Goal: Task Accomplishment & Management: Manage account settings

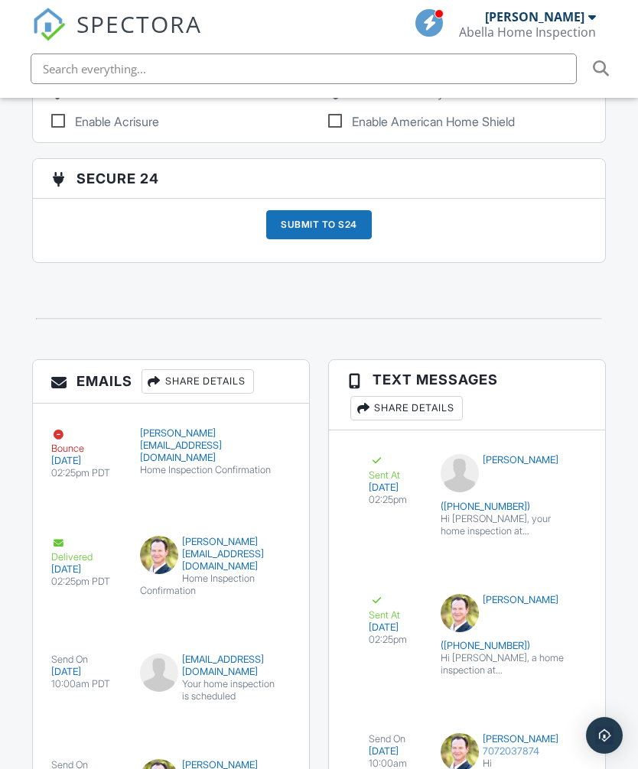
scroll to position [3060, 0]
click at [235, 370] on div "Share Details" at bounding box center [197, 382] width 112 height 24
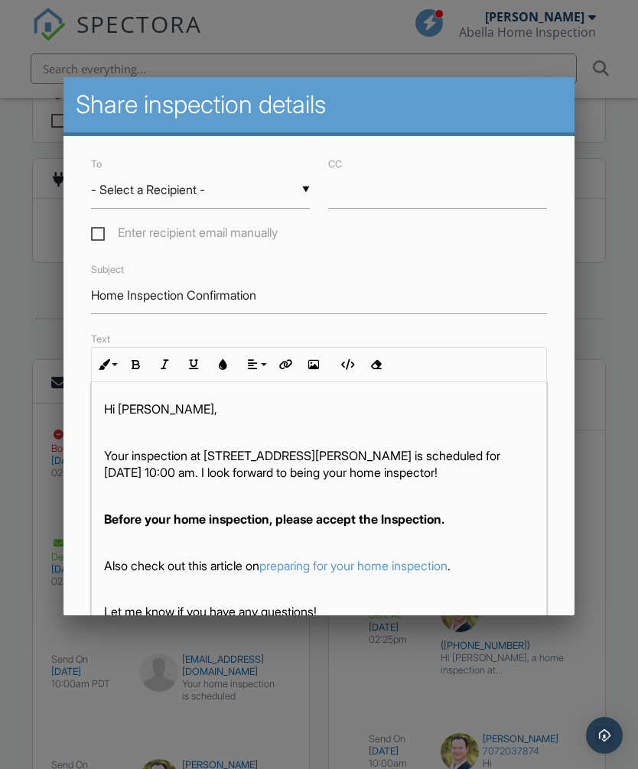
click at [297, 190] on input "- Select a Recipient -" at bounding box center [200, 189] width 219 height 37
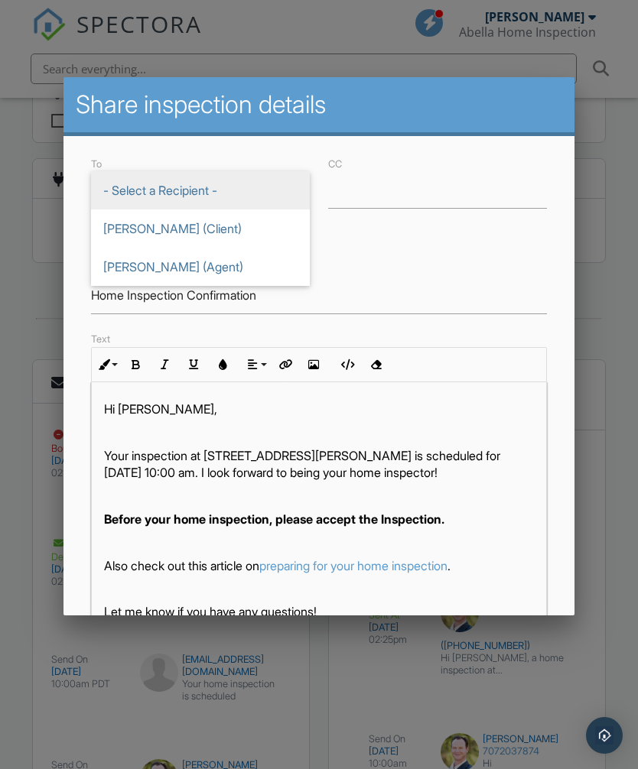
click at [611, 436] on div at bounding box center [319, 405] width 638 height 962
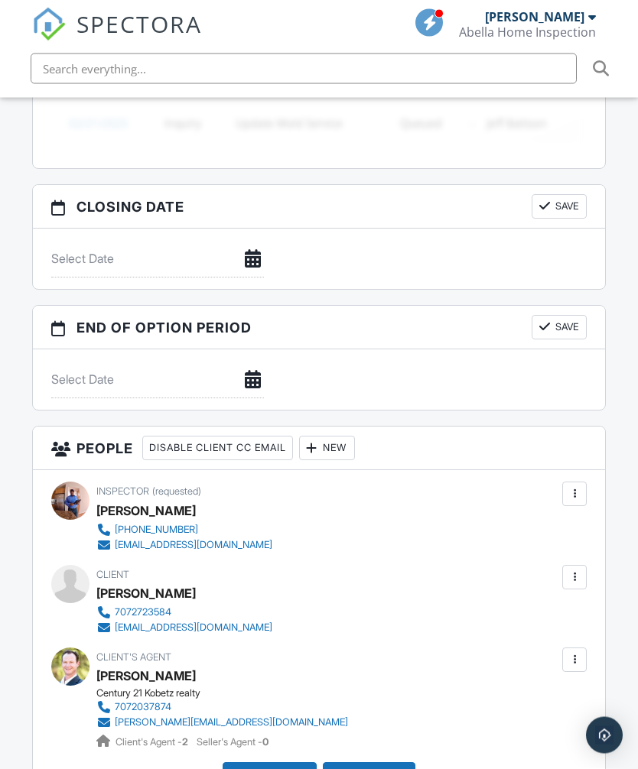
scroll to position [1718, 0]
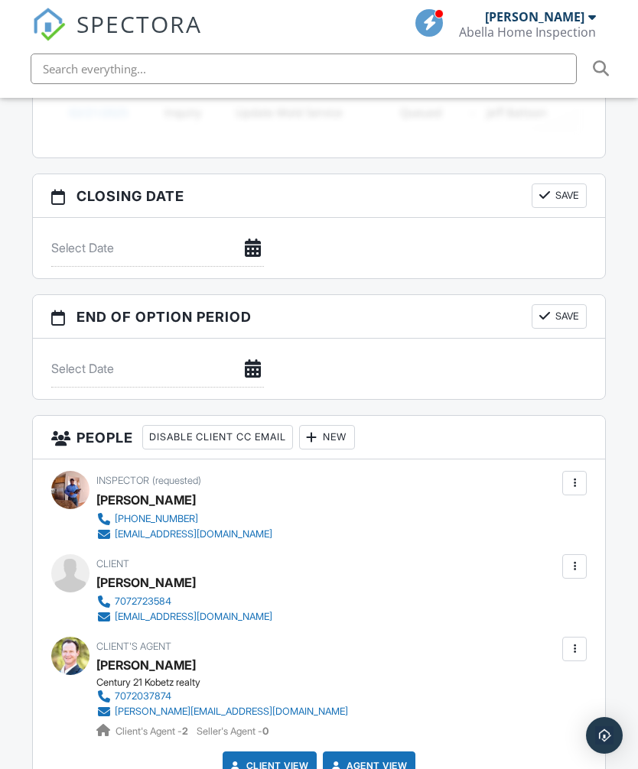
click at [578, 559] on div at bounding box center [573, 566] width 15 height 15
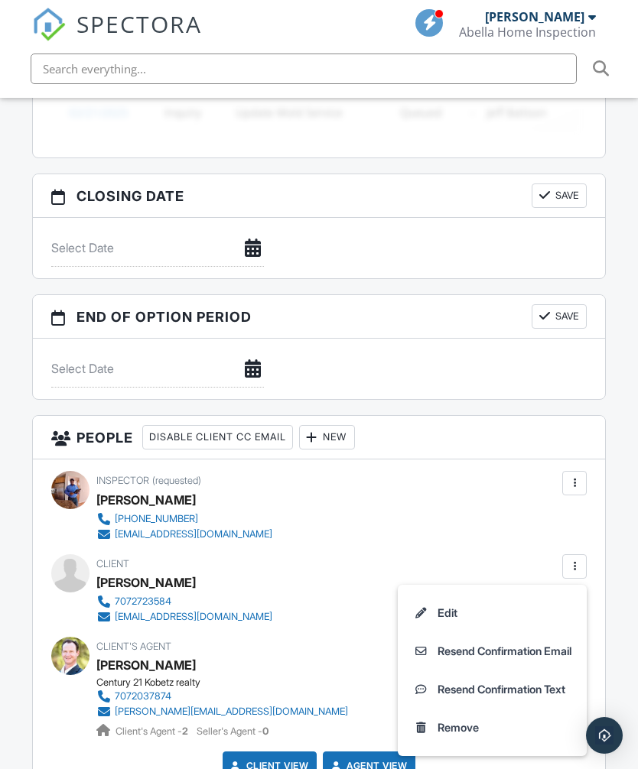
click at [445, 594] on li "Edit" at bounding box center [492, 613] width 170 height 38
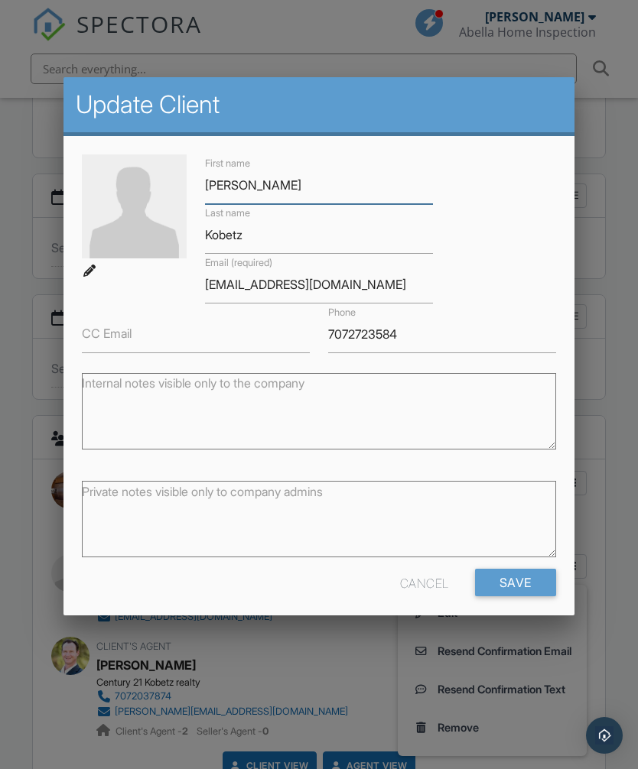
click at [290, 192] on input "Angela" at bounding box center [319, 185] width 228 height 37
click at [297, 190] on input "Angela" at bounding box center [319, 185] width 228 height 37
type input "Anela"
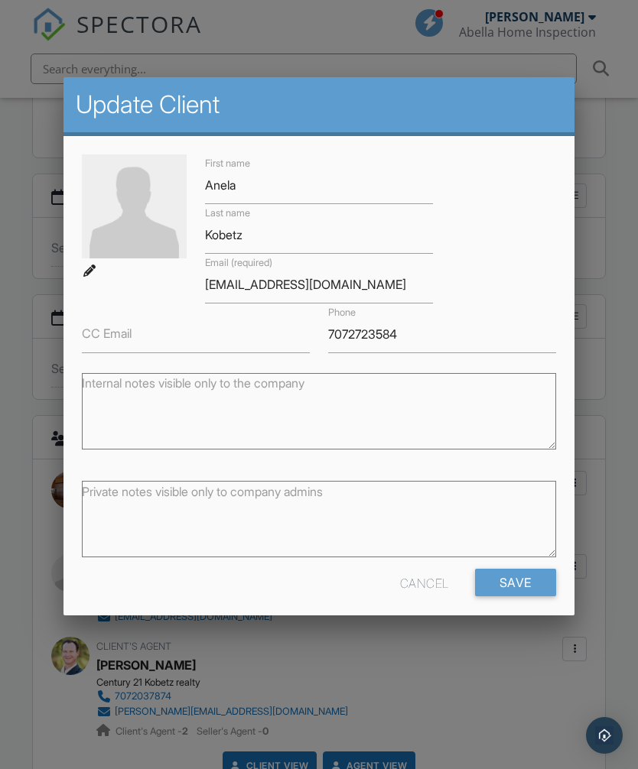
click at [618, 420] on div at bounding box center [319, 405] width 638 height 962
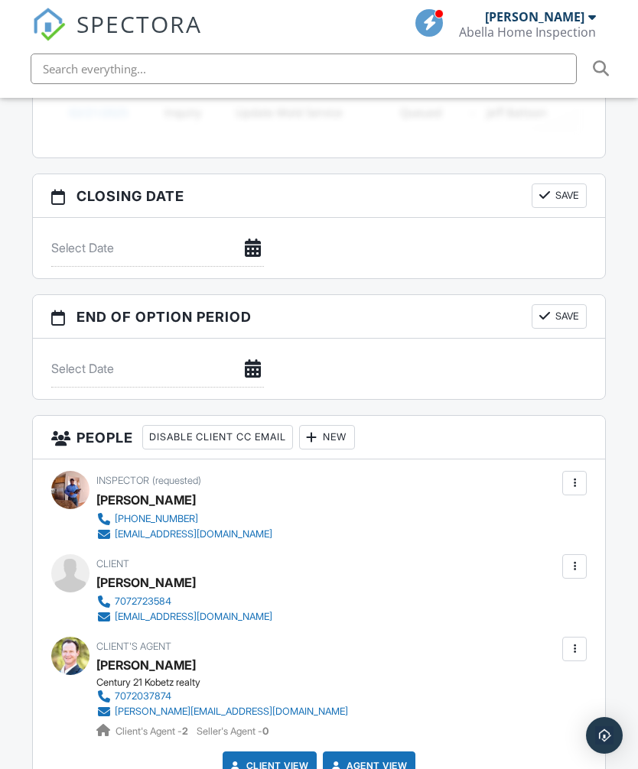
click at [574, 559] on div at bounding box center [573, 566] width 15 height 15
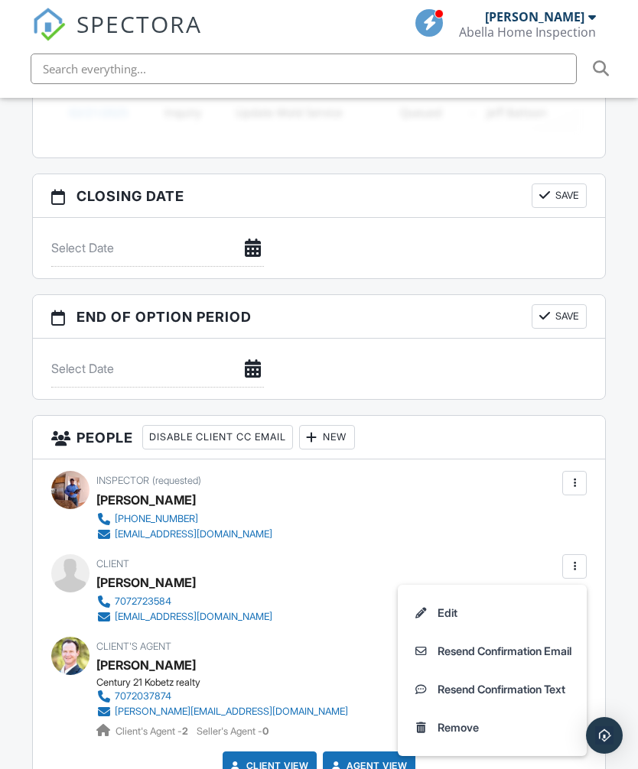
click at [452, 594] on li "Edit" at bounding box center [492, 613] width 170 height 38
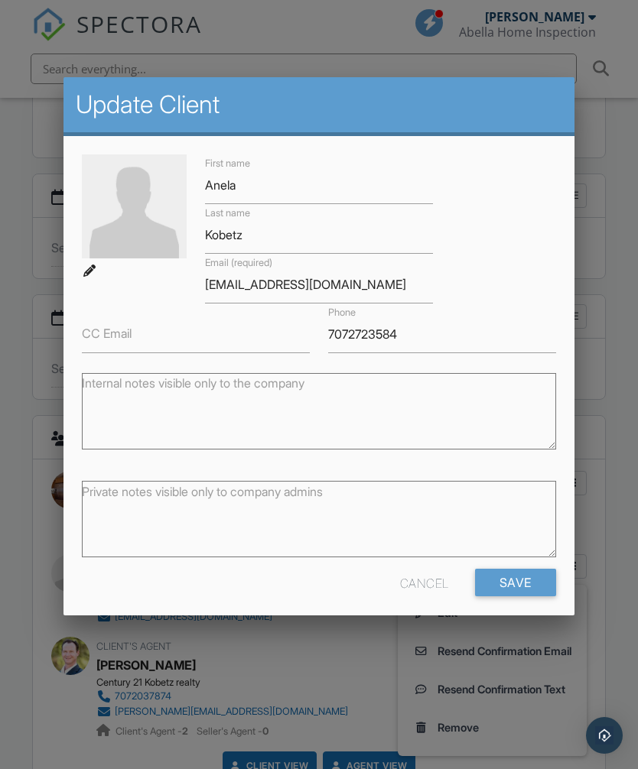
click at [521, 585] on input "Save" at bounding box center [515, 583] width 81 height 28
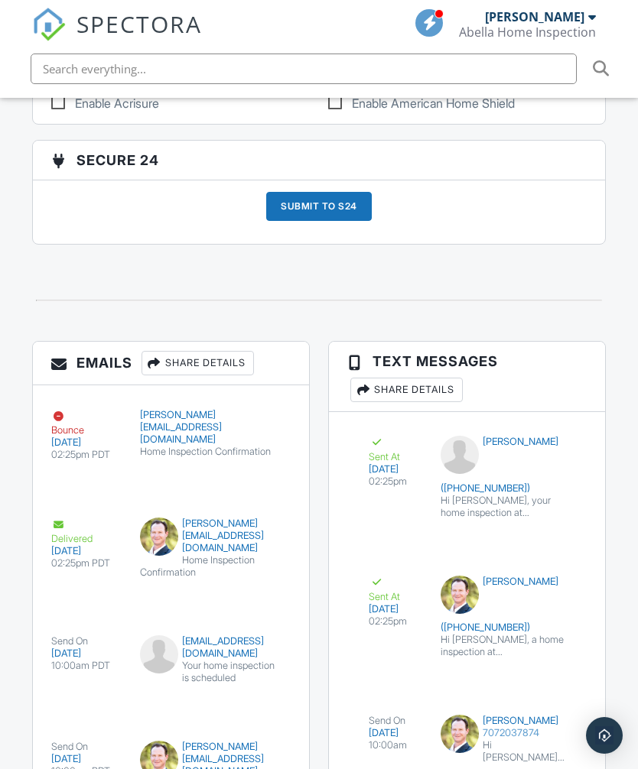
scroll to position [3078, 0]
click at [198, 352] on div "Share Details" at bounding box center [197, 364] width 112 height 24
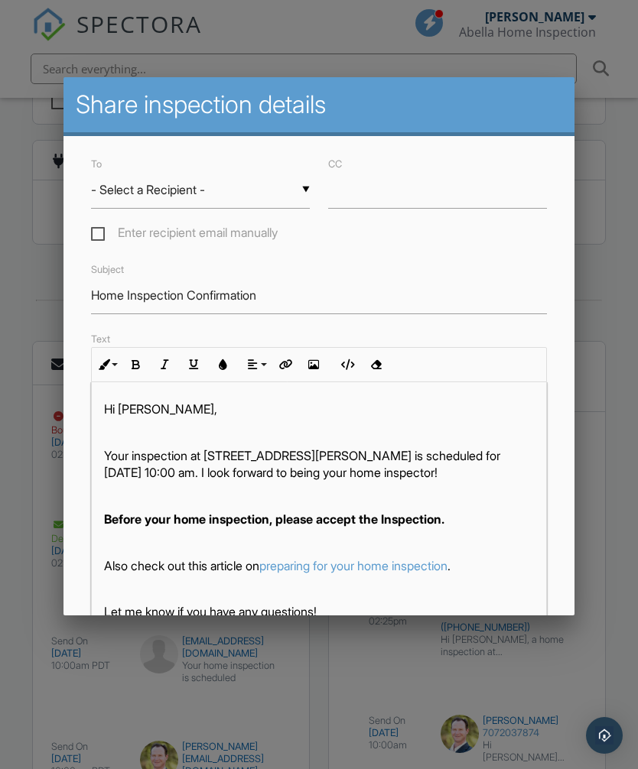
click at [623, 394] on div at bounding box center [319, 405] width 638 height 962
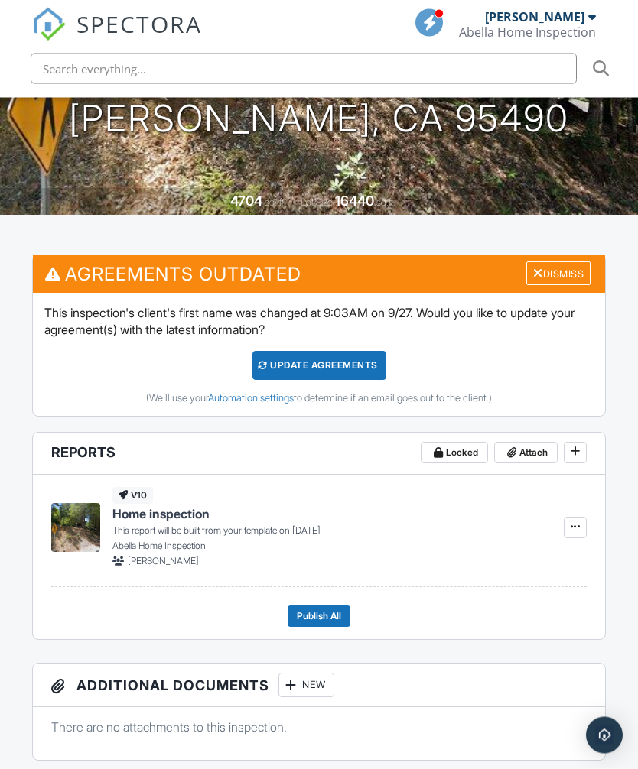
click at [586, 443] on button at bounding box center [574, 453] width 23 height 21
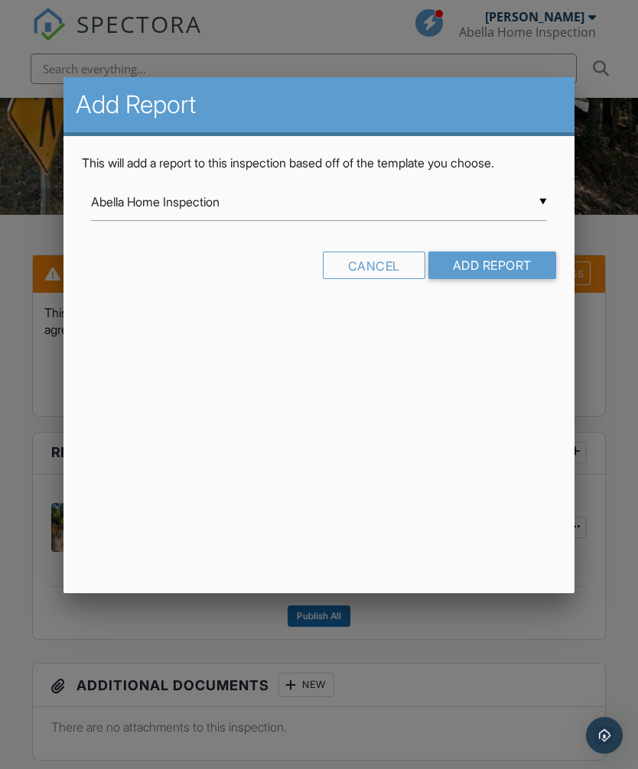
click at [624, 479] on div at bounding box center [319, 405] width 638 height 962
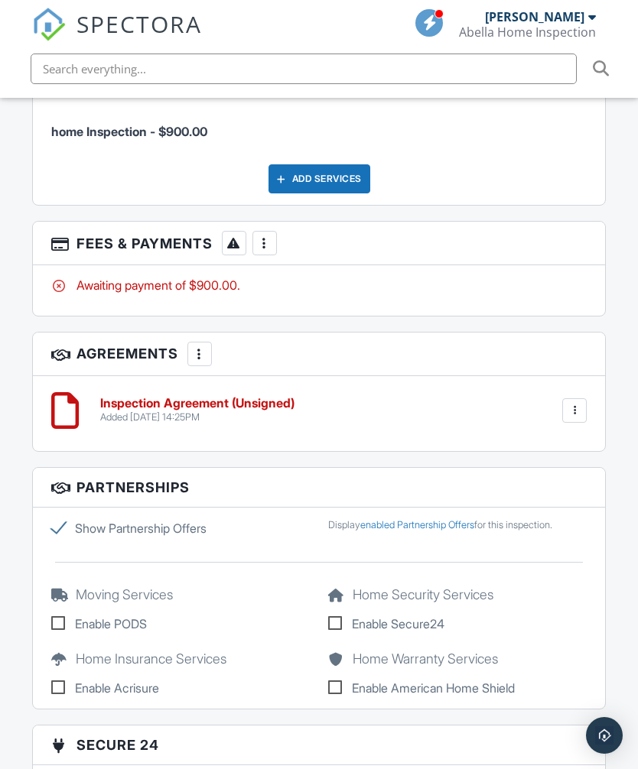
scroll to position [2494, 0]
click at [584, 399] on div at bounding box center [574, 411] width 24 height 24
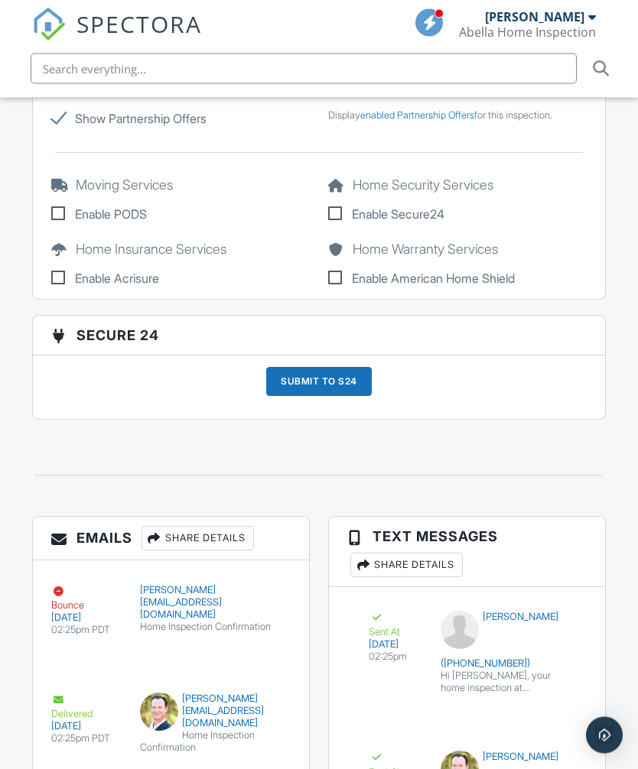
scroll to position [2905, 0]
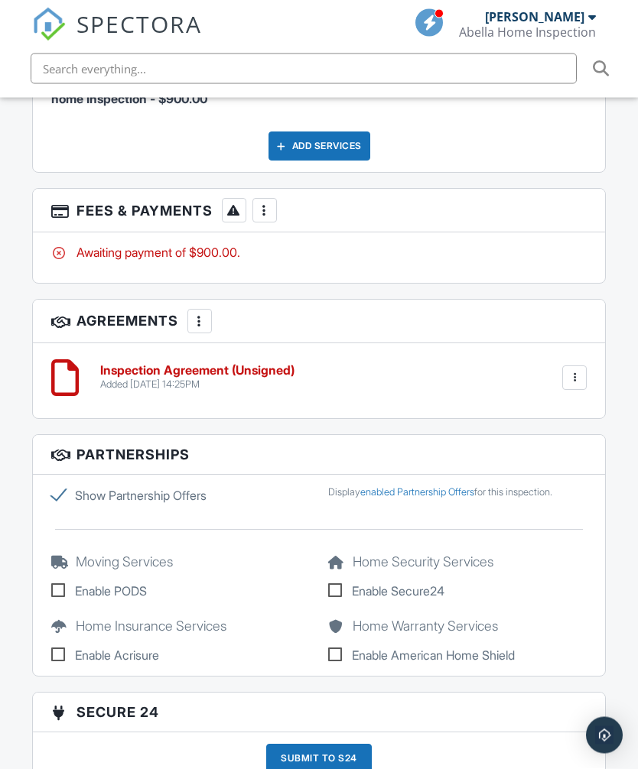
click at [582, 366] on div at bounding box center [574, 378] width 24 height 24
click at [203, 313] on div at bounding box center [199, 320] width 15 height 15
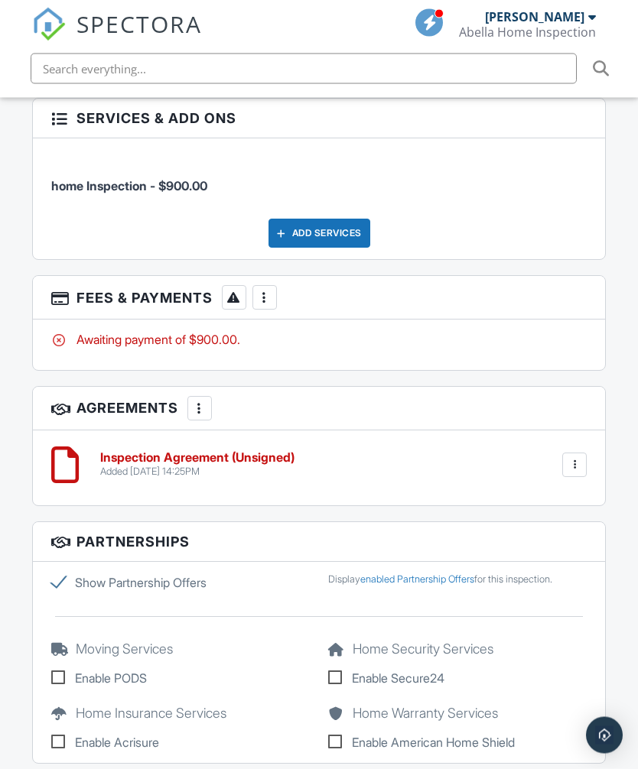
scroll to position [2437, 0]
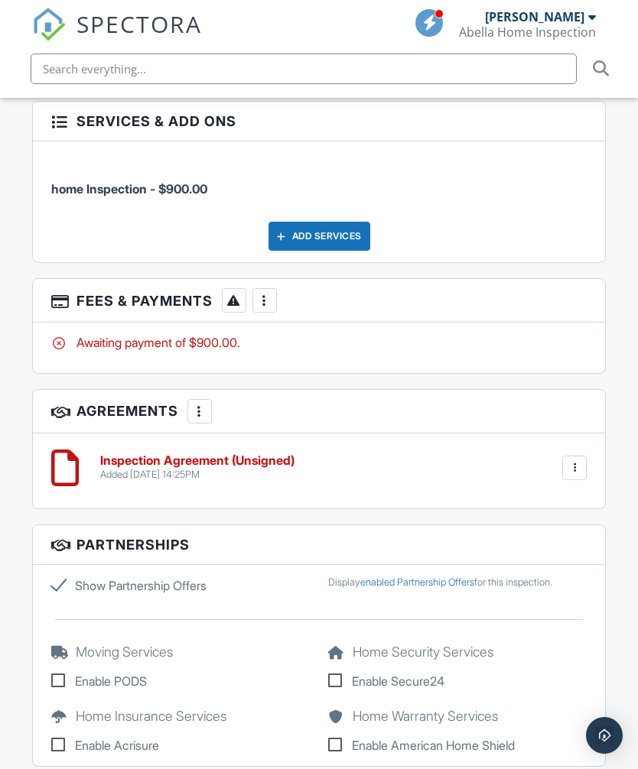
click at [267, 293] on div at bounding box center [264, 300] width 15 height 15
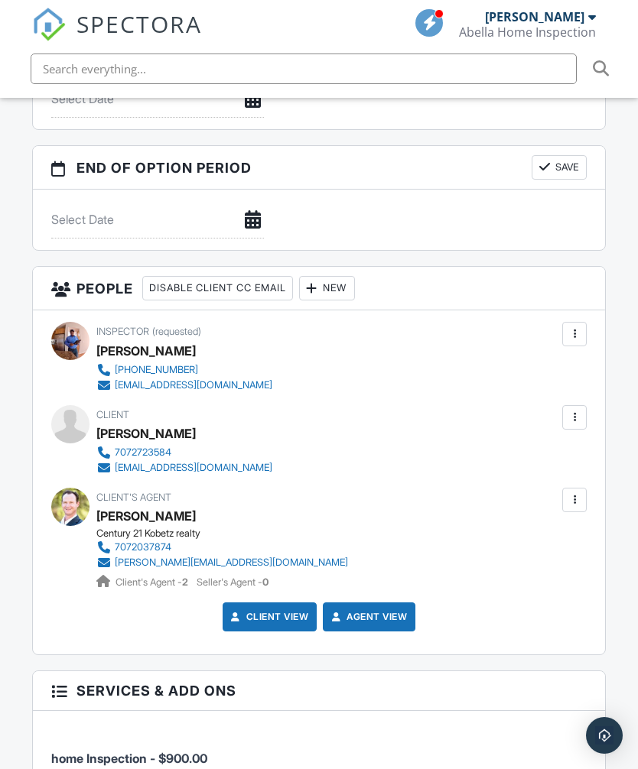
scroll to position [1867, 0]
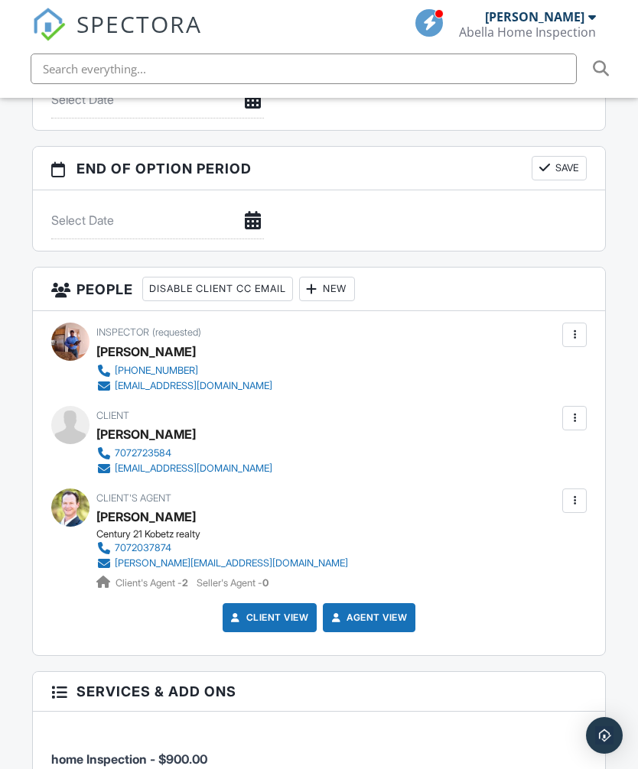
click at [352, 277] on div "New" at bounding box center [327, 289] width 56 height 24
click at [378, 316] on li "Client" at bounding box center [392, 335] width 151 height 38
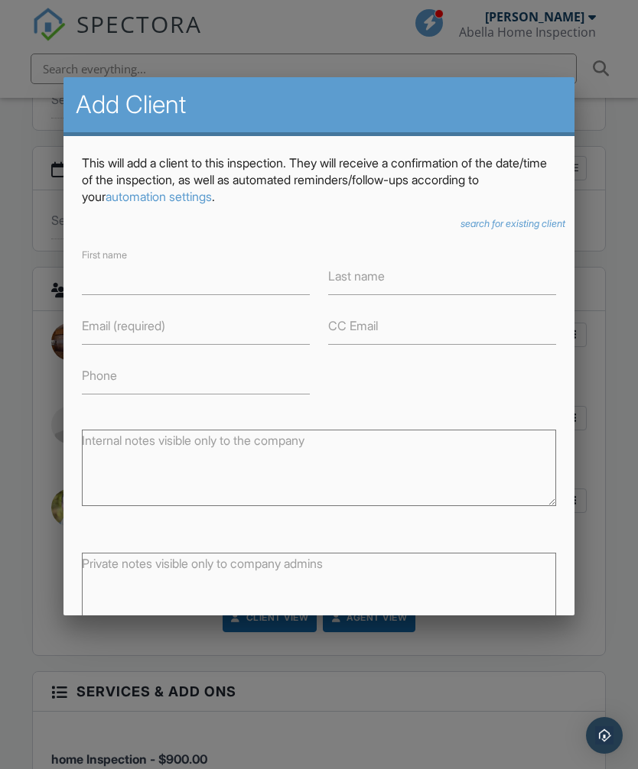
click at [613, 191] on div at bounding box center [319, 405] width 638 height 962
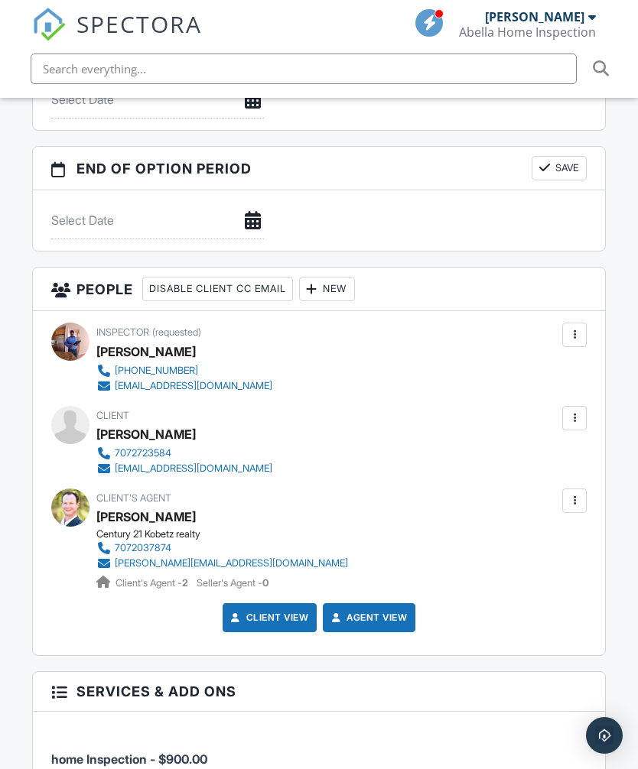
click at [579, 410] on div at bounding box center [573, 417] width 15 height 15
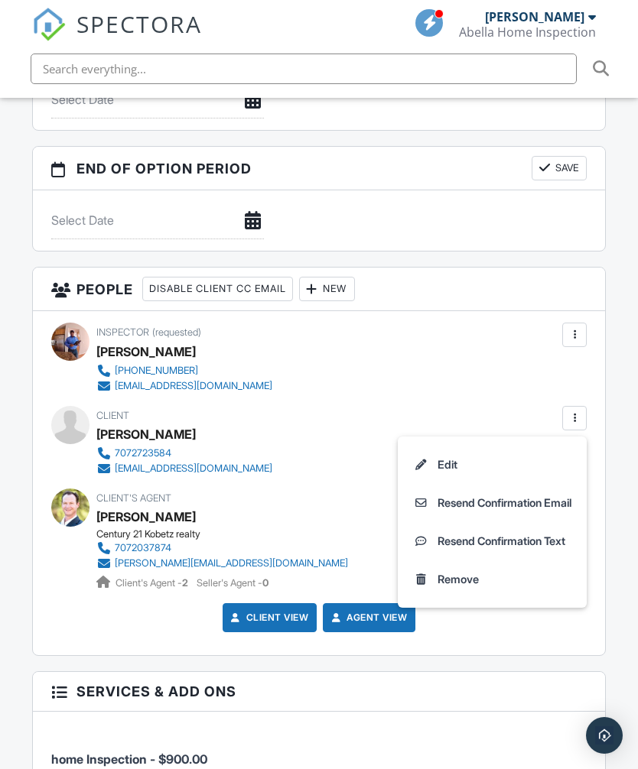
click at [466, 570] on div "Remove" at bounding box center [457, 579] width 41 height 18
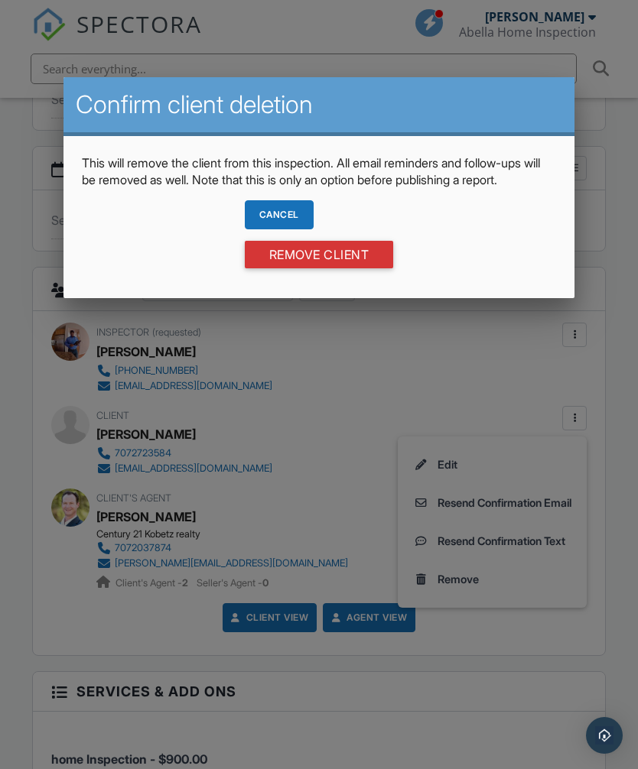
click at [335, 261] on input "Remove Client" at bounding box center [319, 255] width 149 height 28
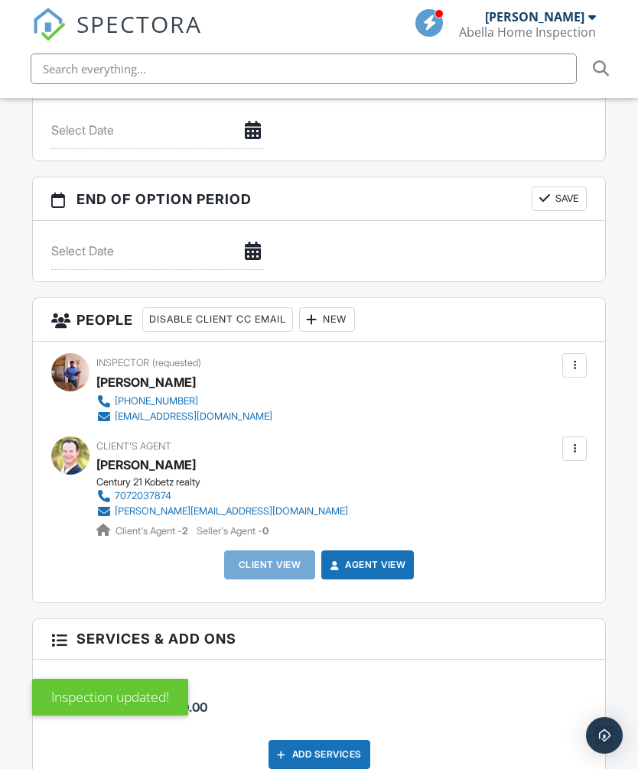
scroll to position [1819, 0]
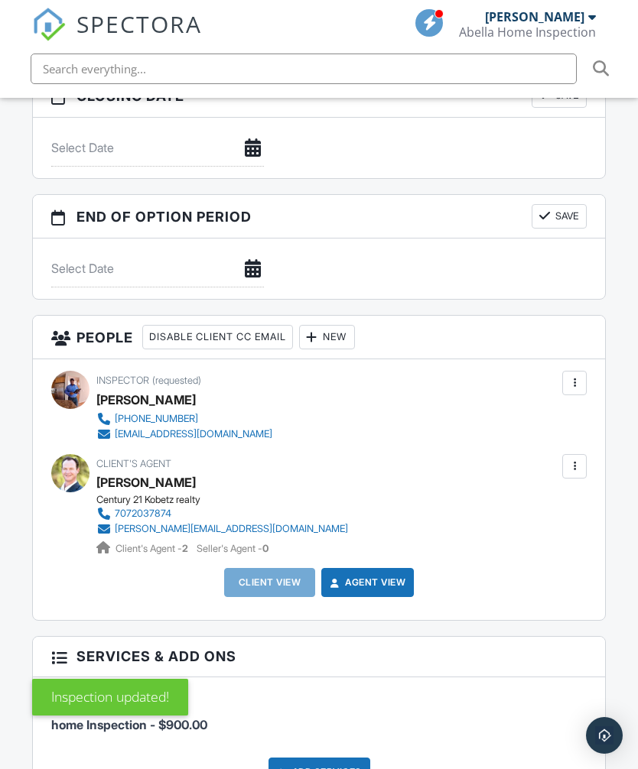
click at [586, 371] on div at bounding box center [574, 383] width 24 height 24
click at [619, 534] on div "Dashboard Templates Contacts Metrics Automations Advanced Settings Support Cent…" at bounding box center [319, 218] width 638 height 3879
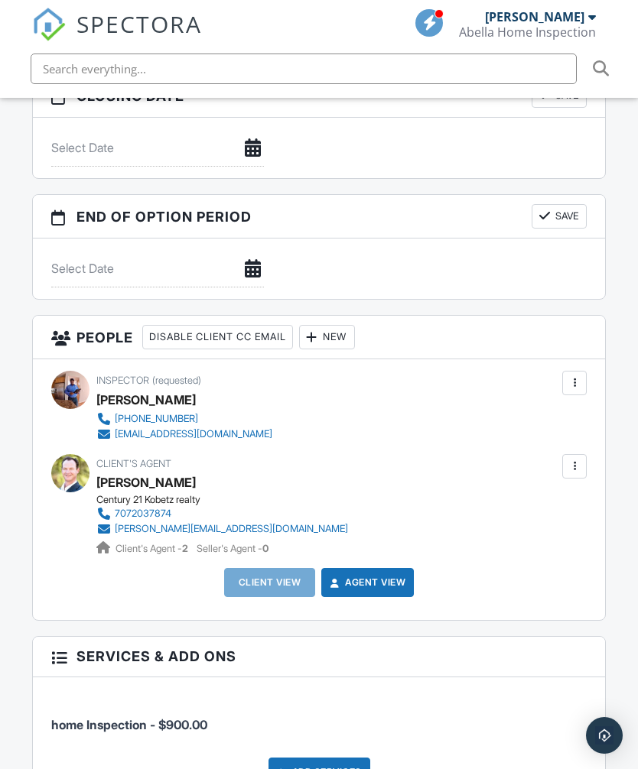
click at [344, 325] on div "New" at bounding box center [327, 337] width 56 height 24
click at [381, 365] on li "Client" at bounding box center [392, 384] width 151 height 38
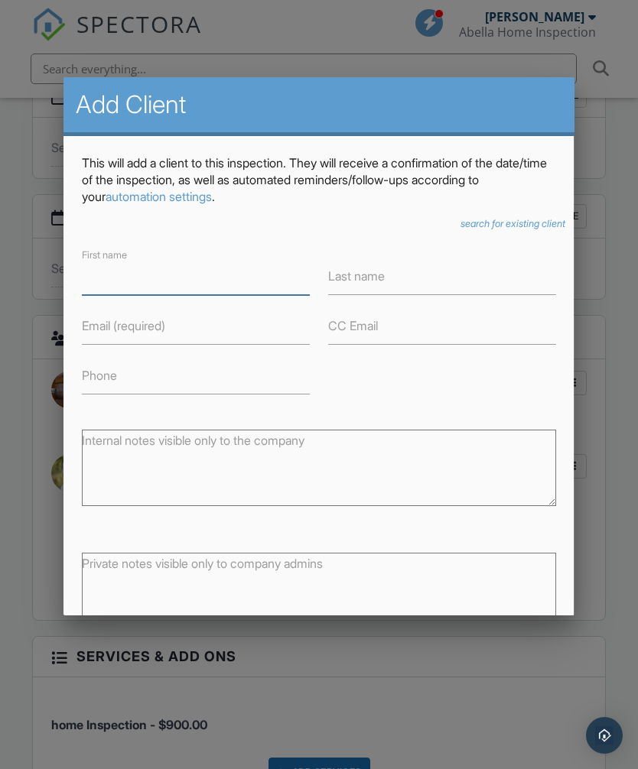
click at [159, 271] on input "First name" at bounding box center [196, 276] width 228 height 37
type input "Anela"
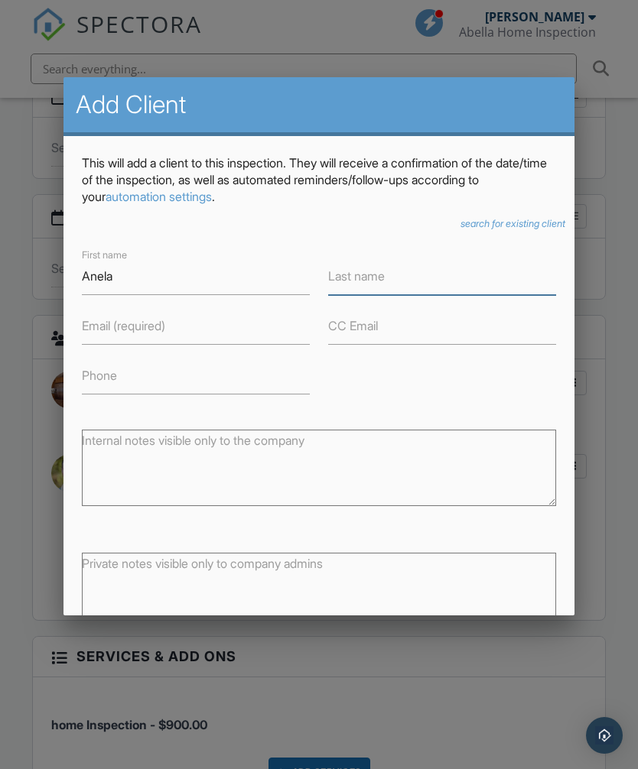
click at [402, 287] on input "Last name" at bounding box center [442, 276] width 228 height 37
type input "Kobetz"
click at [201, 329] on input "Email (required)" at bounding box center [196, 325] width 228 height 37
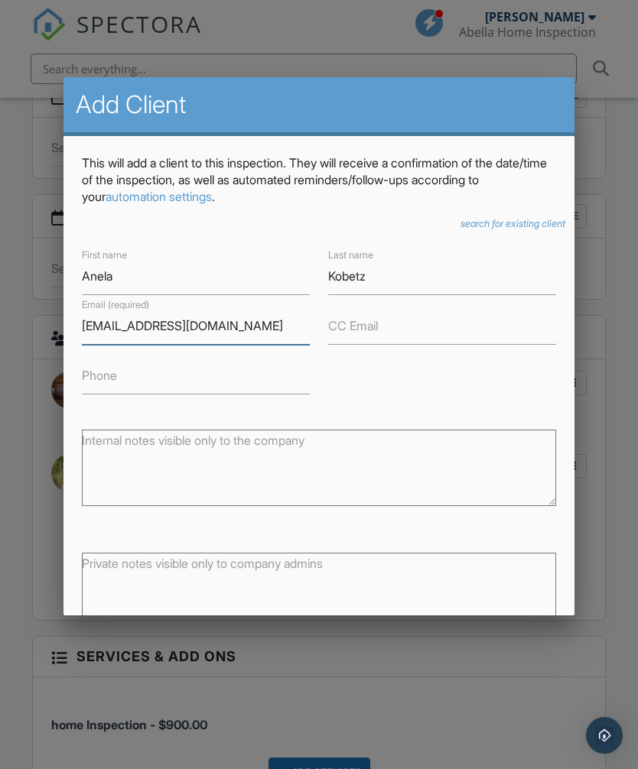
type input "Anela@kobetzrealty.com"
click at [263, 389] on input "Phone" at bounding box center [196, 375] width 228 height 37
type input "7072723584"
click at [531, 404] on form "First name Anela Last name Kobetz Email (required) Anela@kobetzrealty.com CC Em…" at bounding box center [318, 470] width 473 height 450
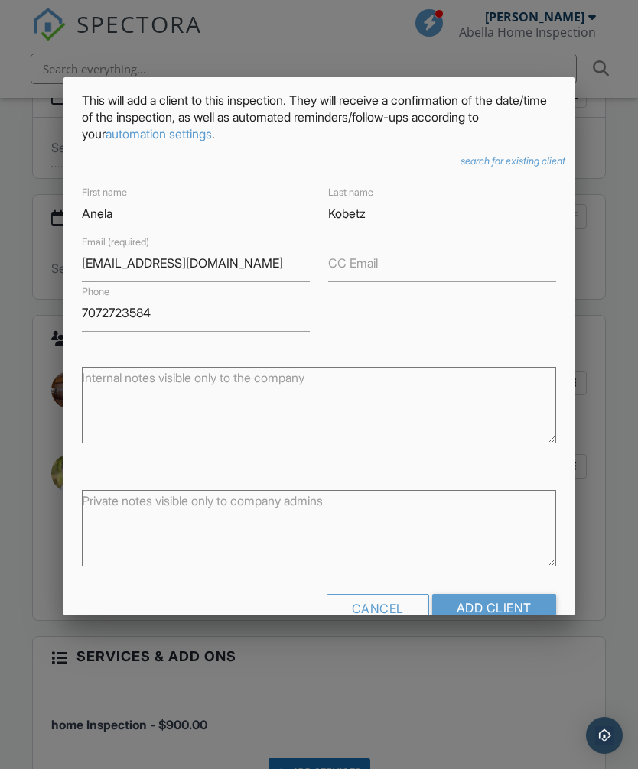
scroll to position [62, 0]
click at [493, 620] on input "Add Client" at bounding box center [494, 609] width 124 height 28
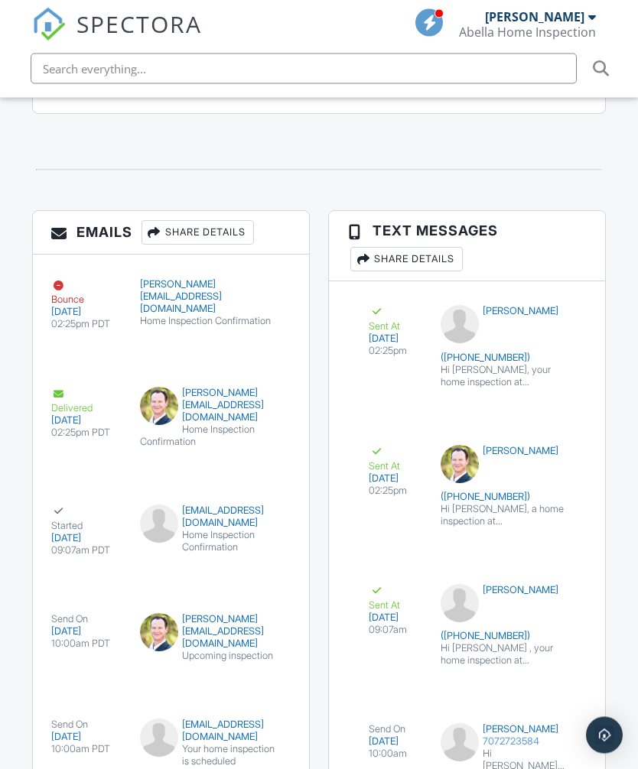
scroll to position [3217, 0]
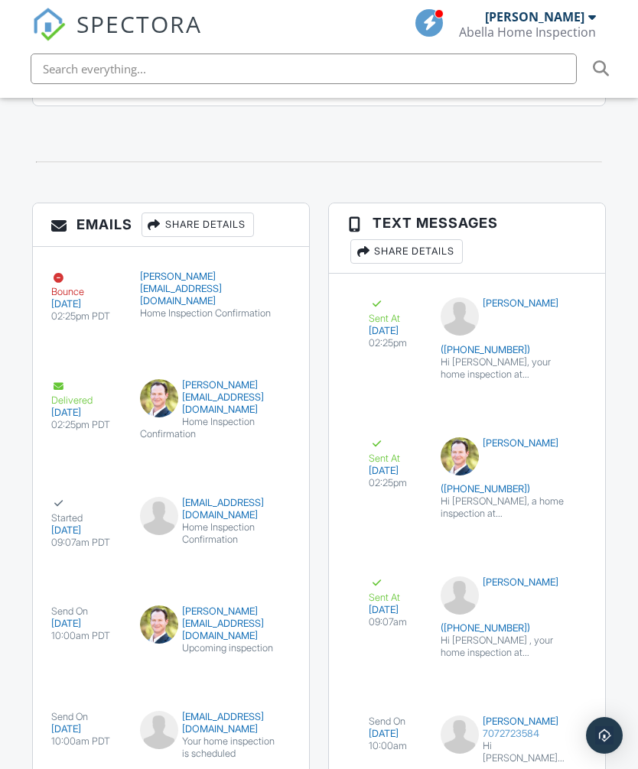
click at [219, 213] on div "Share Details" at bounding box center [197, 225] width 112 height 24
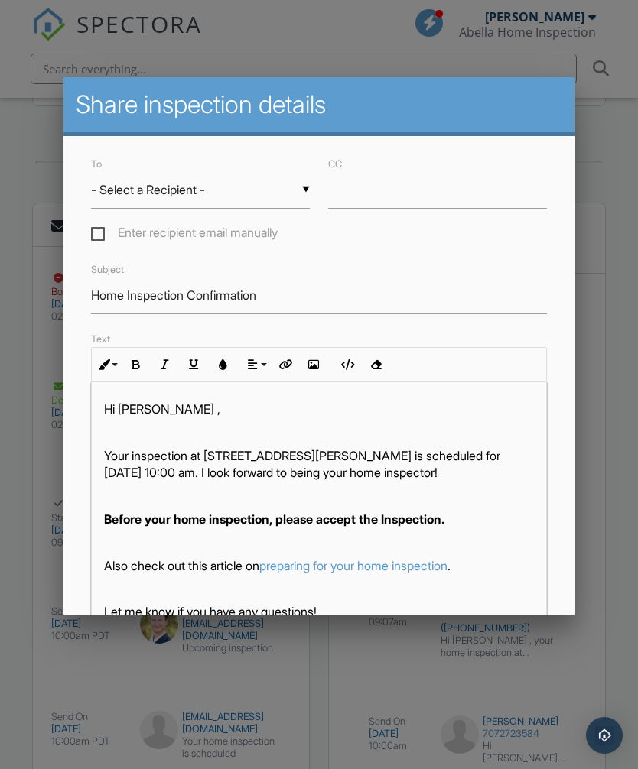
click at [306, 190] on input "- Select a Recipient -" at bounding box center [200, 189] width 219 height 37
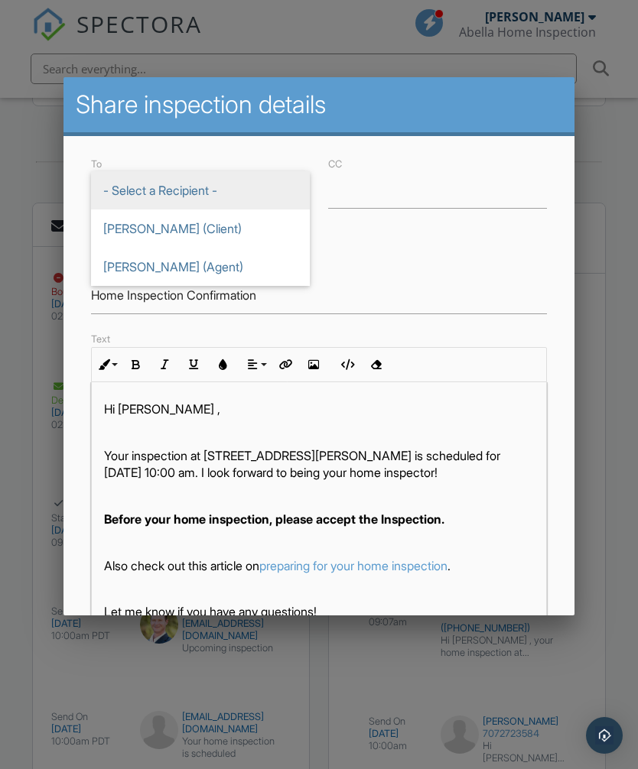
click at [238, 237] on span "Anela Kobetz (Client)" at bounding box center [200, 228] width 219 height 38
type input "Anela Kobetz (Client)"
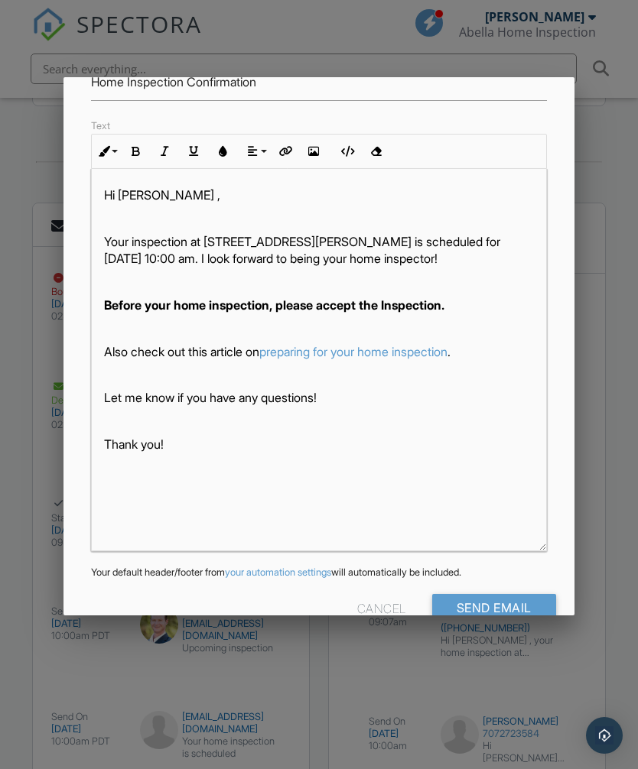
scroll to position [1, 0]
click at [508, 608] on input "Send Email" at bounding box center [494, 608] width 124 height 28
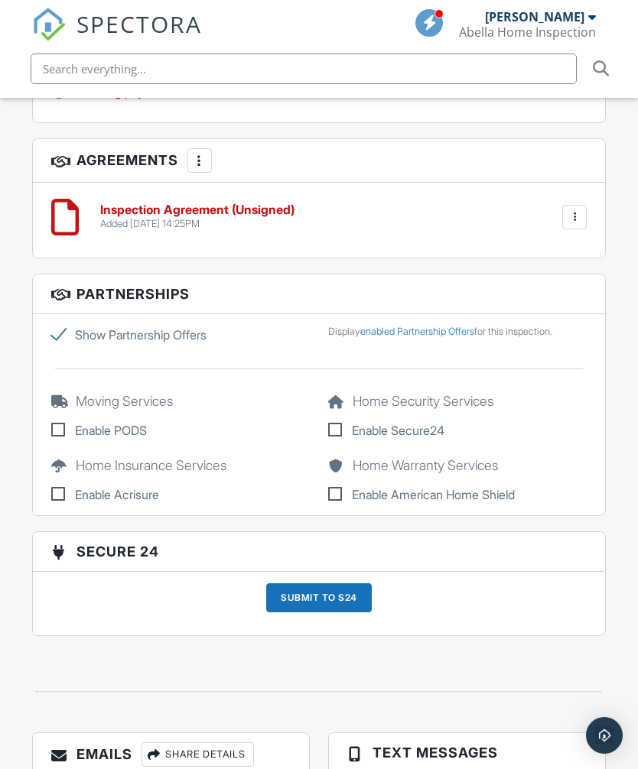
scroll to position [2717, 0]
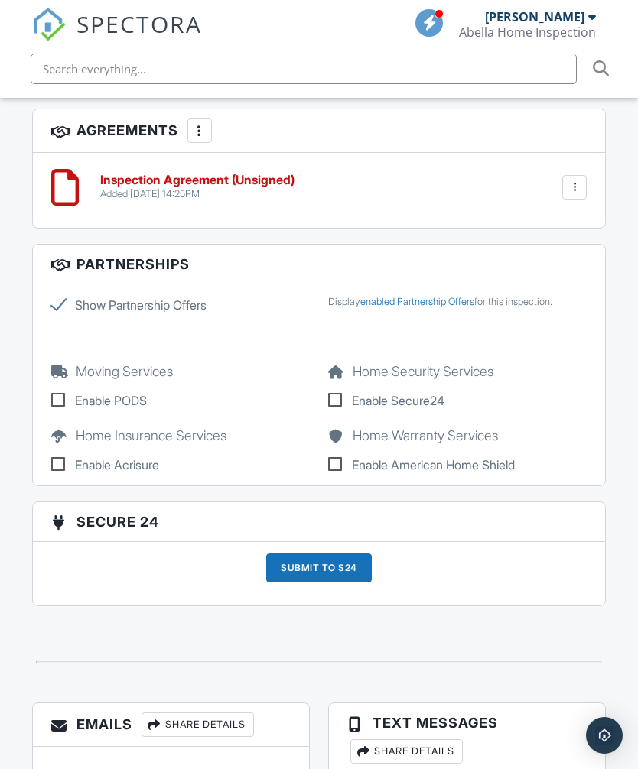
click at [234, 712] on div "Share Details" at bounding box center [197, 724] width 112 height 24
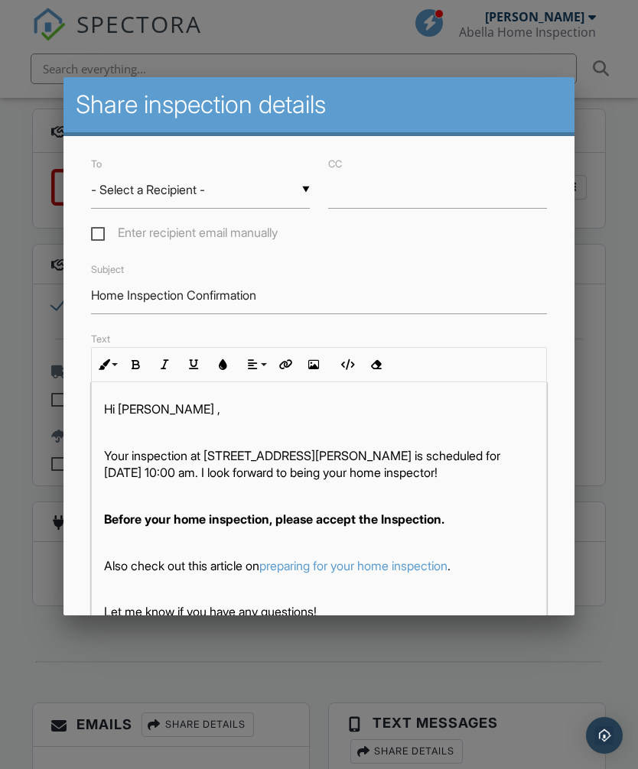
click at [303, 184] on input "- Select a Recipient -" at bounding box center [200, 189] width 219 height 37
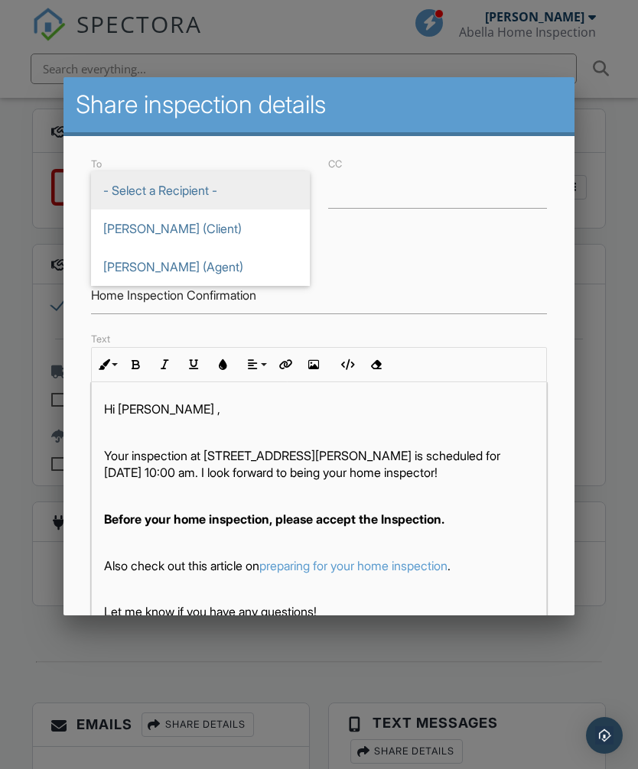
click at [511, 245] on div "To ▼ - Select a Recipient - - Select a Recipient - [PERSON_NAME] (Client) [PERS…" at bounding box center [318, 199] width 473 height 90
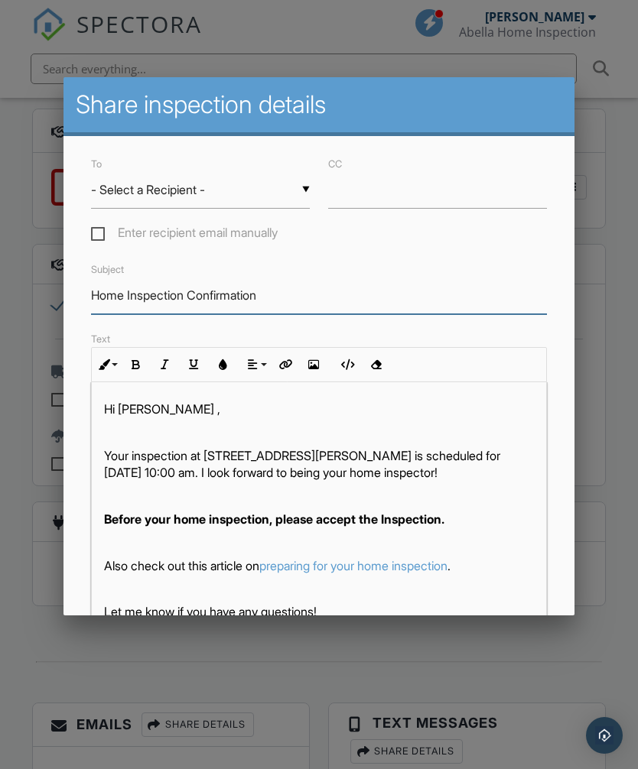
click at [433, 307] on input "Home Inspection Confirmation" at bounding box center [318, 295] width 455 height 37
click at [595, 248] on div at bounding box center [319, 405] width 638 height 962
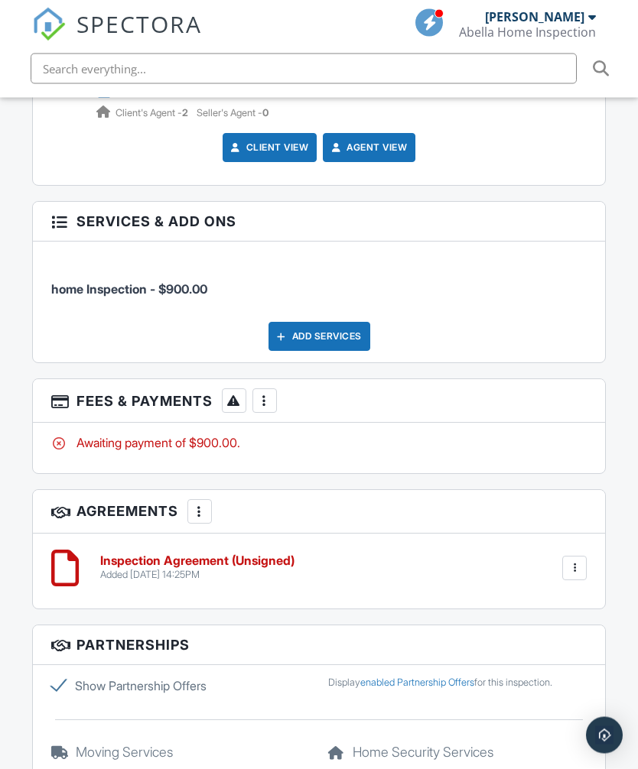
scroll to position [2338, 0]
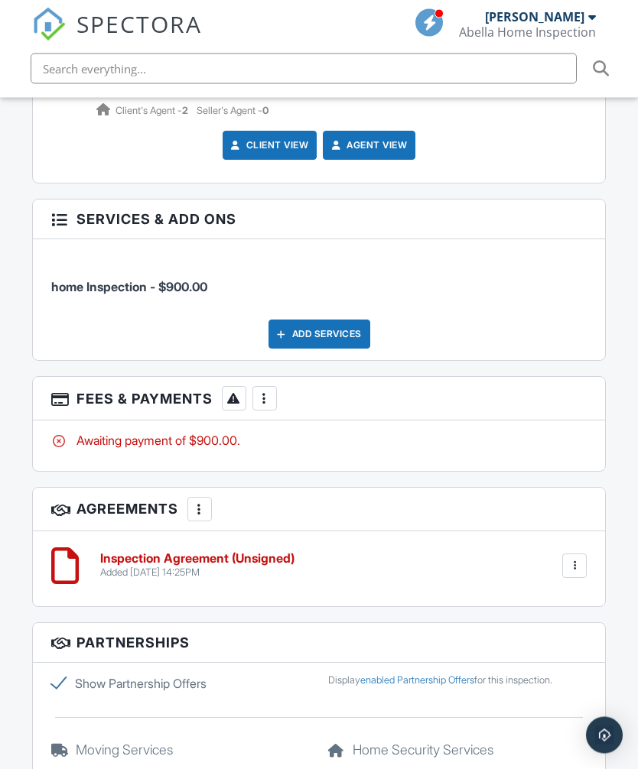
click at [573, 559] on div at bounding box center [573, 566] width 15 height 15
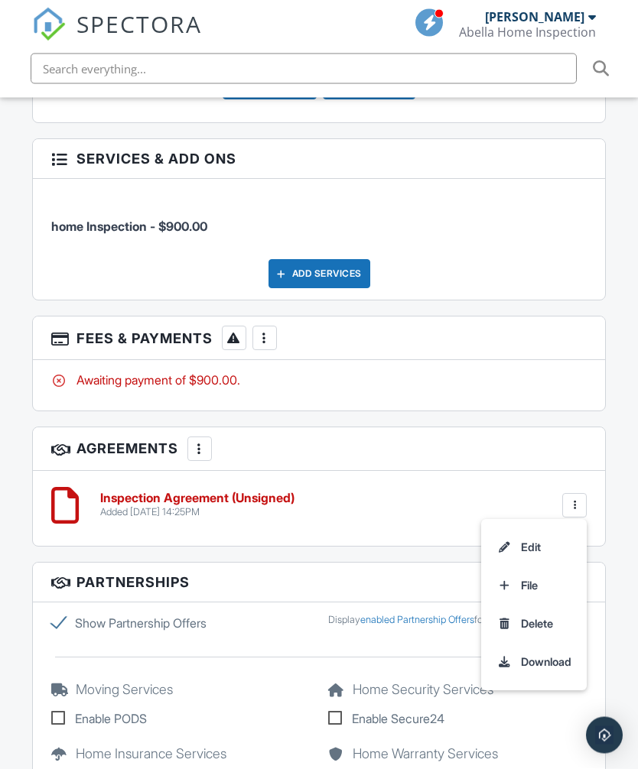
scroll to position [2400, 0]
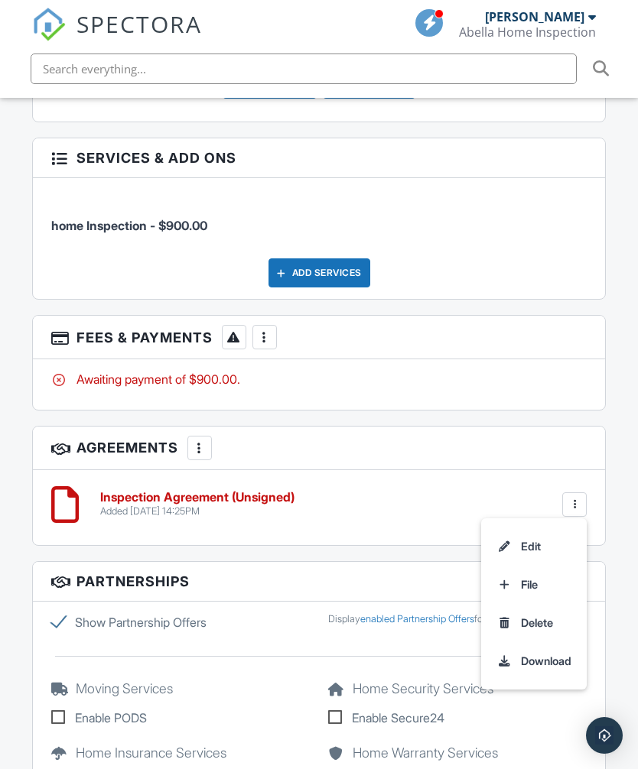
click at [203, 440] on div at bounding box center [199, 447] width 15 height 15
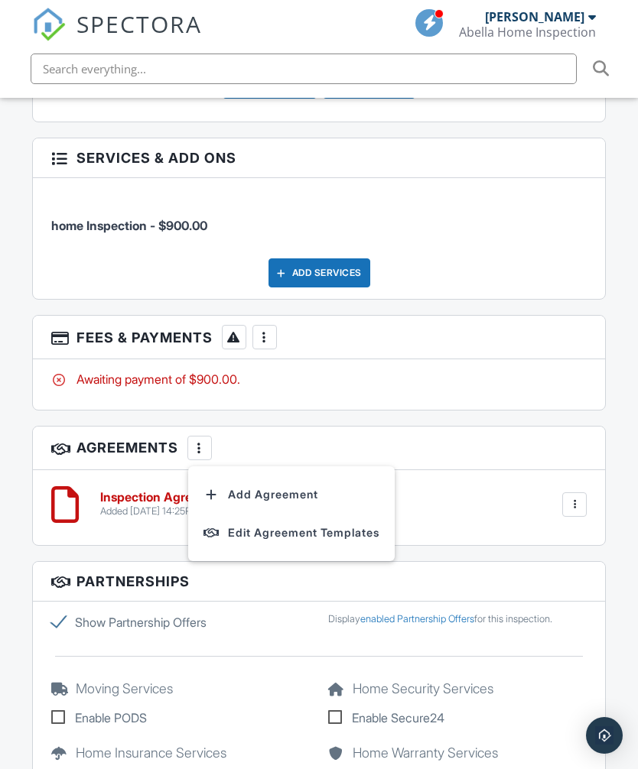
click at [401, 380] on div "People Disable Client CC Email New Client Listing Agent Add Another Person Insp…" at bounding box center [319, 335] width 592 height 1205
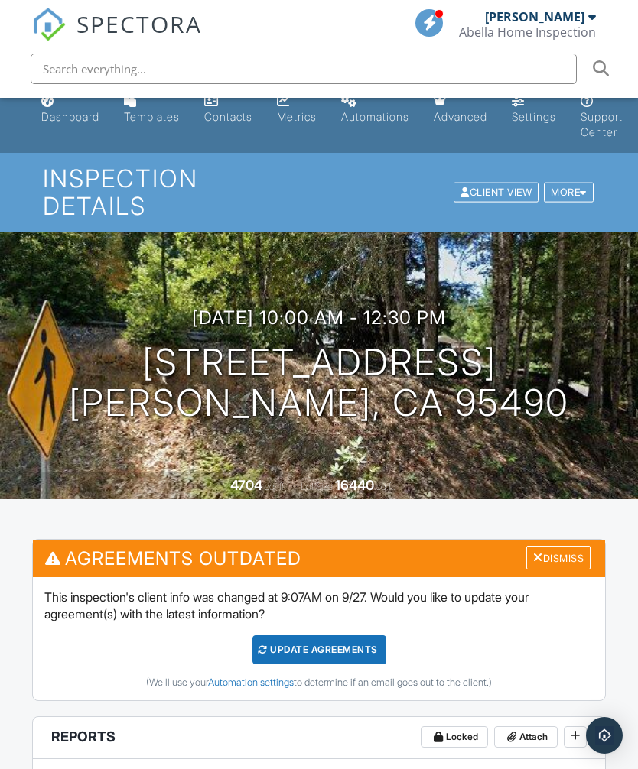
scroll to position [44, 0]
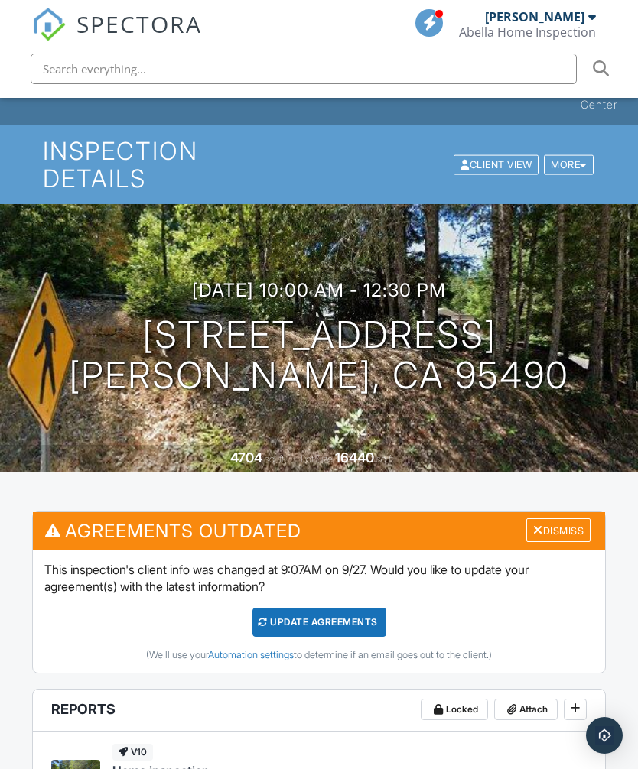
click at [340, 608] on div "Update Agreements" at bounding box center [319, 622] width 134 height 29
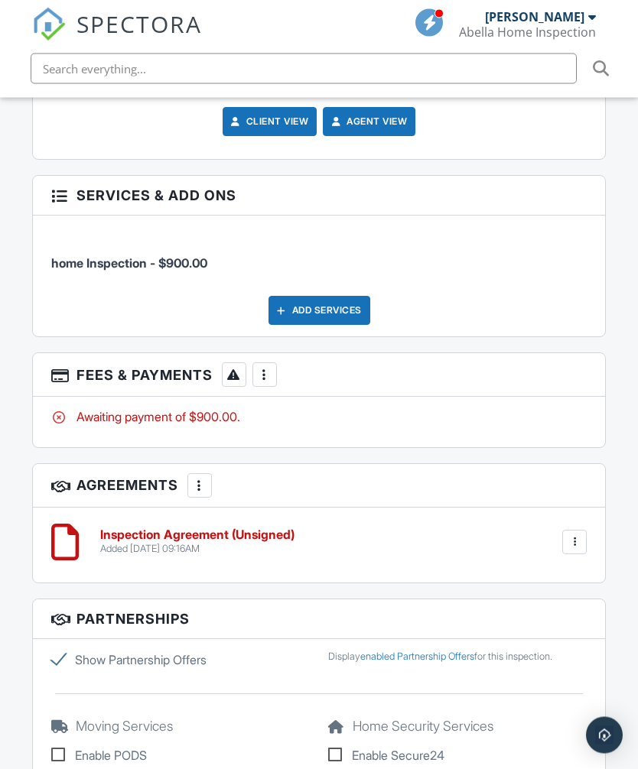
scroll to position [2207, 0]
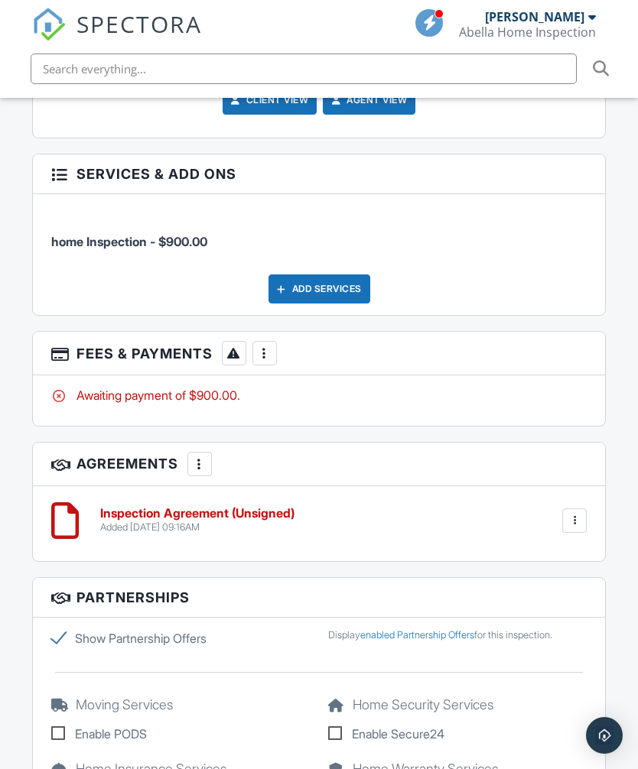
click at [595, 495] on div "Inspection Agreement (Unsigned) Added [DATE] 09:16AM Edit File [GEOGRAPHIC_DATA…" at bounding box center [319, 523] width 573 height 75
click at [584, 508] on div at bounding box center [574, 520] width 24 height 24
click at [622, 605] on div "Dashboard Templates Contacts Metrics Automations Advanced Settings Support Cent…" at bounding box center [319, 18] width 638 height 4254
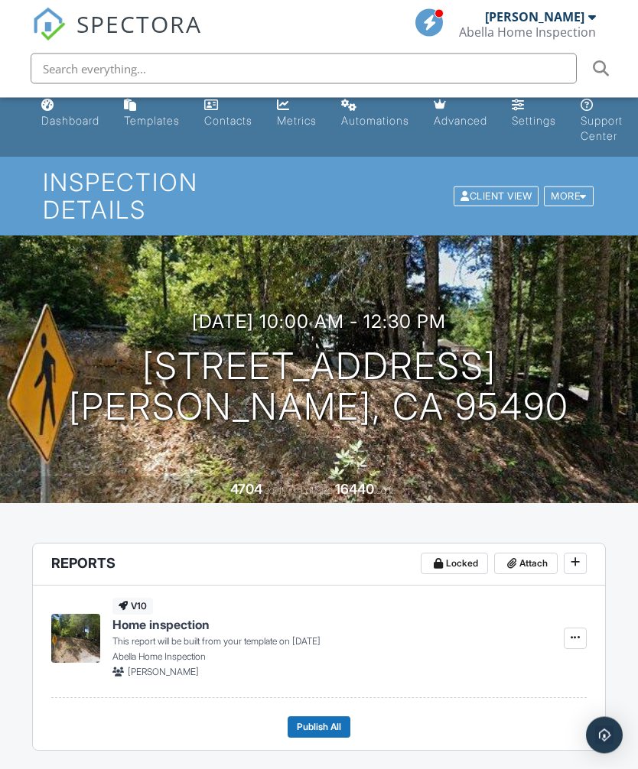
scroll to position [0, 0]
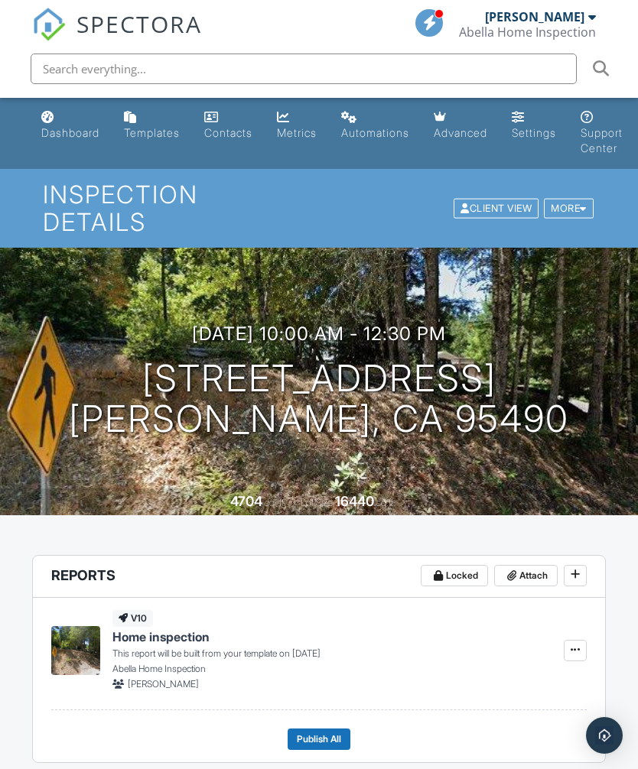
click at [582, 566] on span at bounding box center [574, 573] width 15 height 15
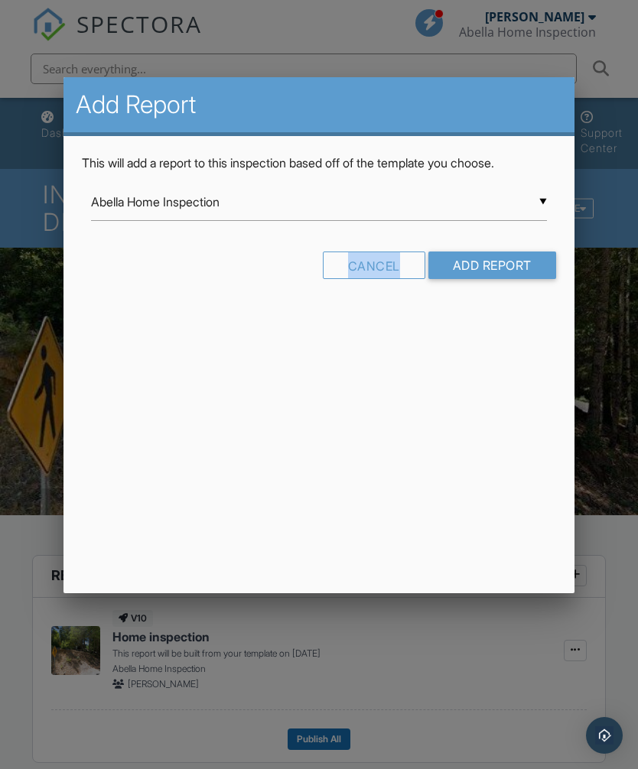
click at [373, 257] on div "Cancel" at bounding box center [374, 265] width 102 height 28
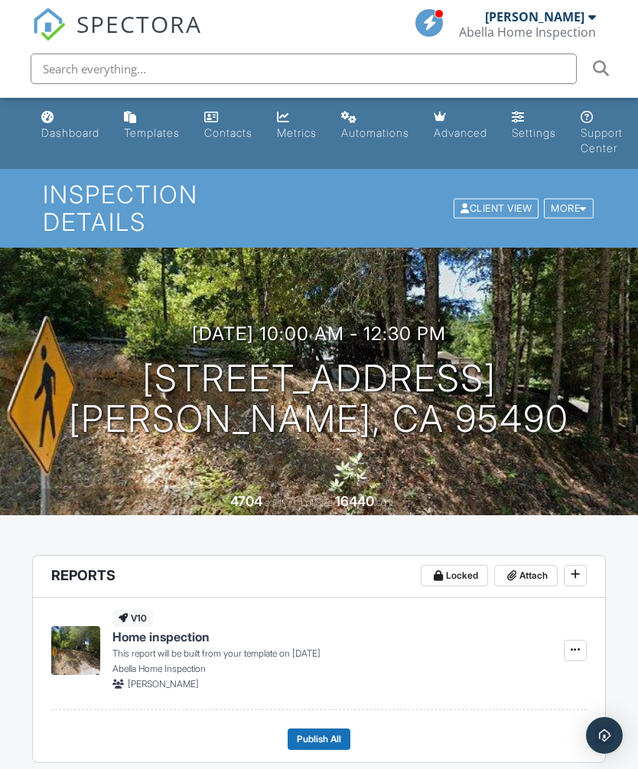
click at [569, 203] on div "More" at bounding box center [568, 208] width 50 height 21
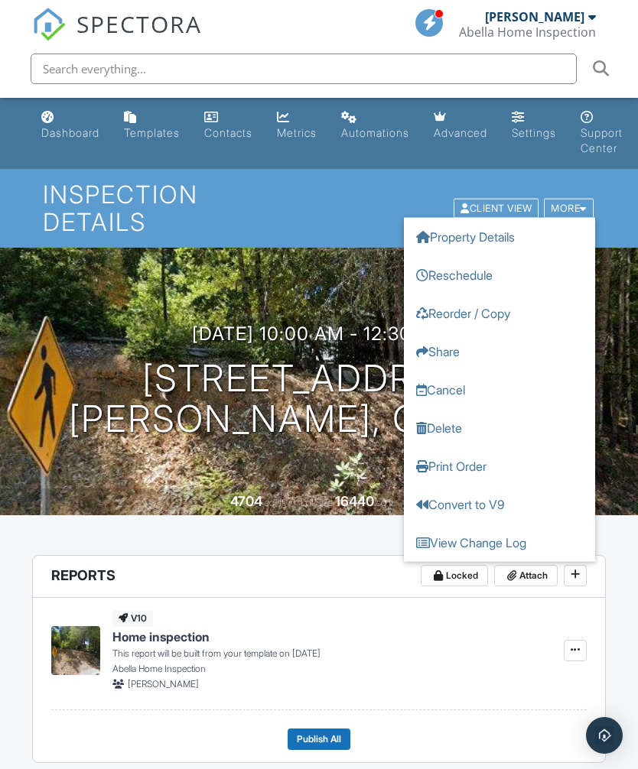
click at [479, 224] on link "Property Details" at bounding box center [499, 236] width 191 height 38
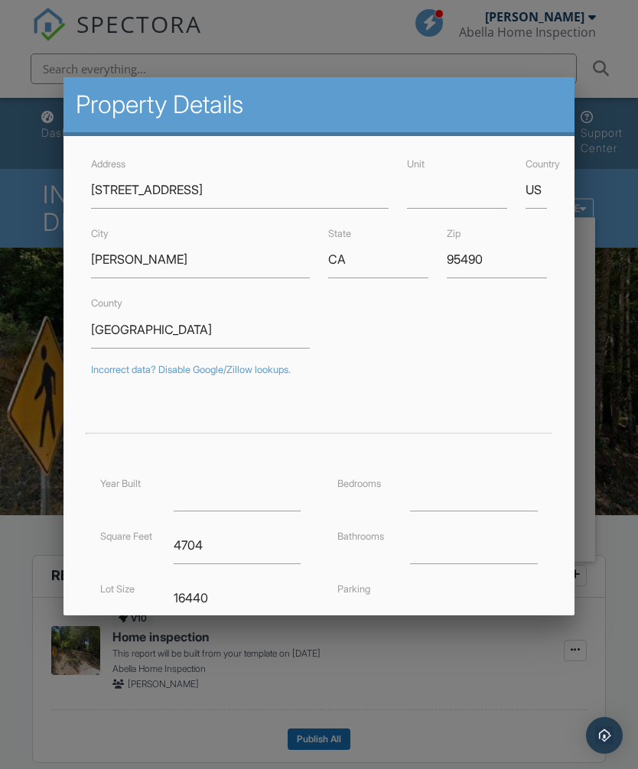
click at [625, 422] on div at bounding box center [319, 405] width 638 height 962
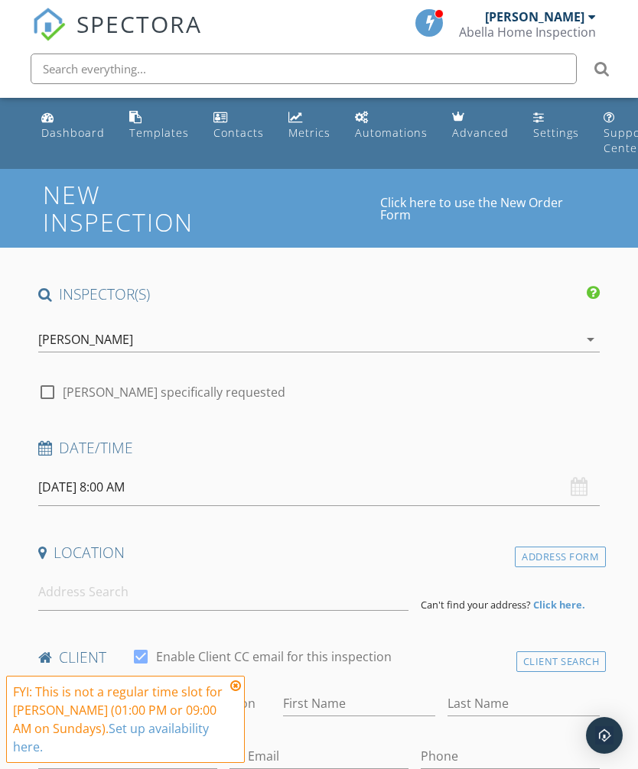
click at [78, 128] on div "Dashboard" at bounding box center [72, 132] width 63 height 15
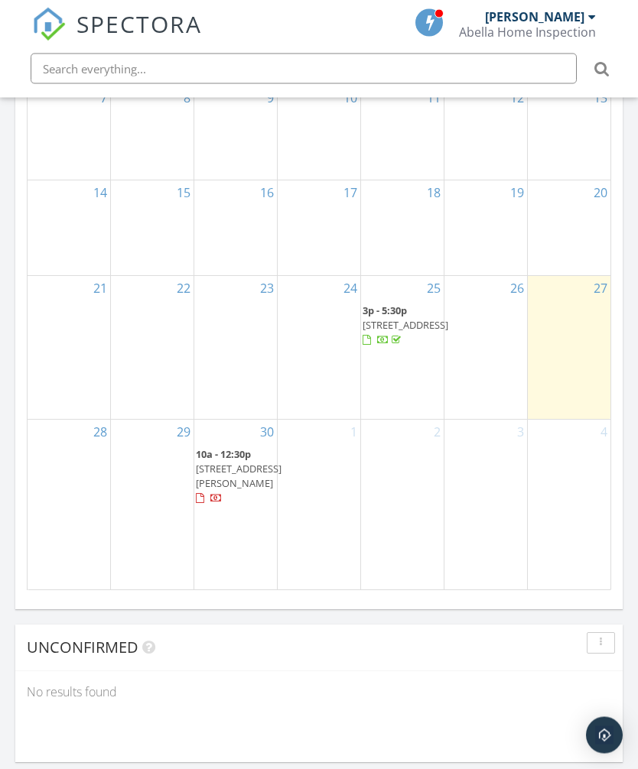
scroll to position [1805, 0]
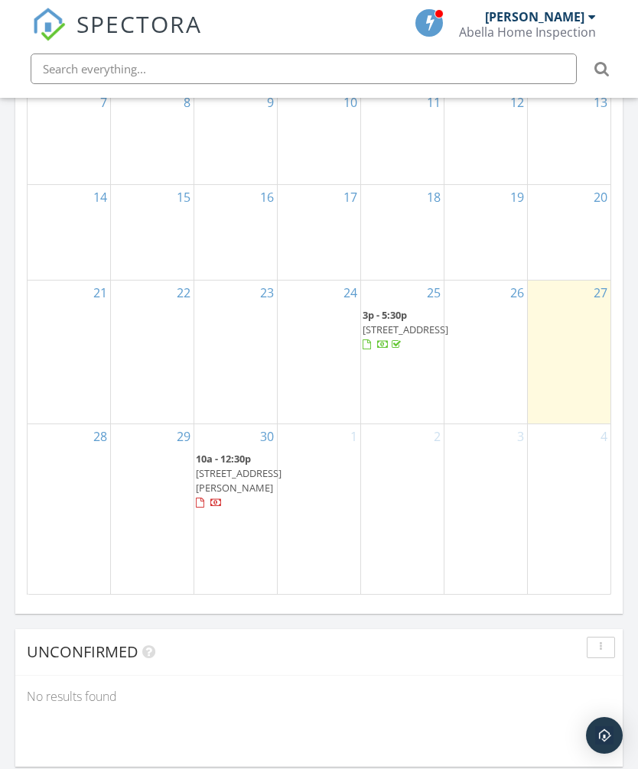
click at [190, 529] on div "29" at bounding box center [152, 509] width 83 height 170
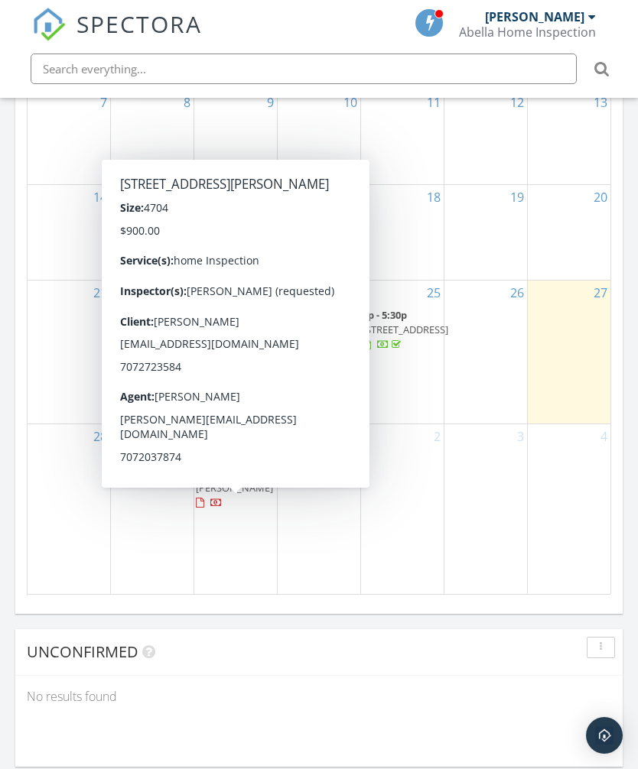
click at [243, 495] on span "[STREET_ADDRESS][PERSON_NAME]" at bounding box center [239, 480] width 86 height 28
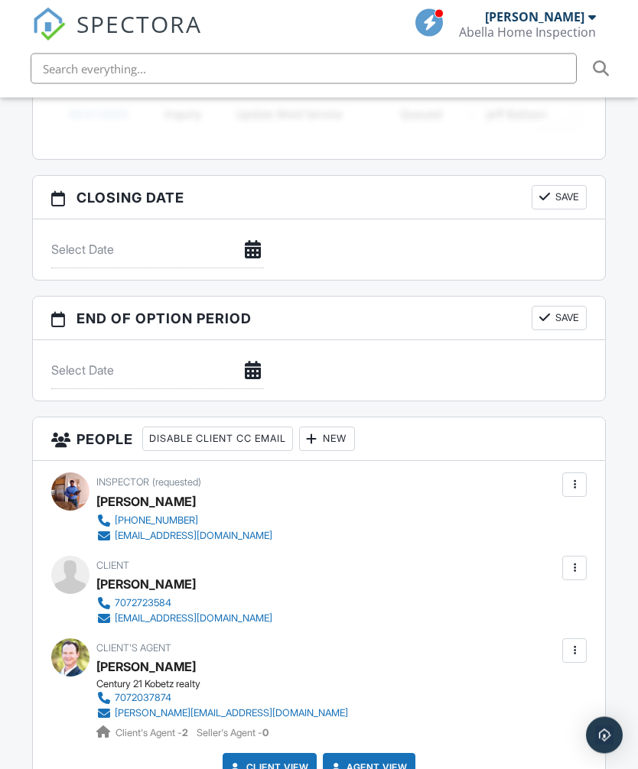
scroll to position [1540, 15]
click at [566, 560] on div at bounding box center [573, 567] width 15 height 15
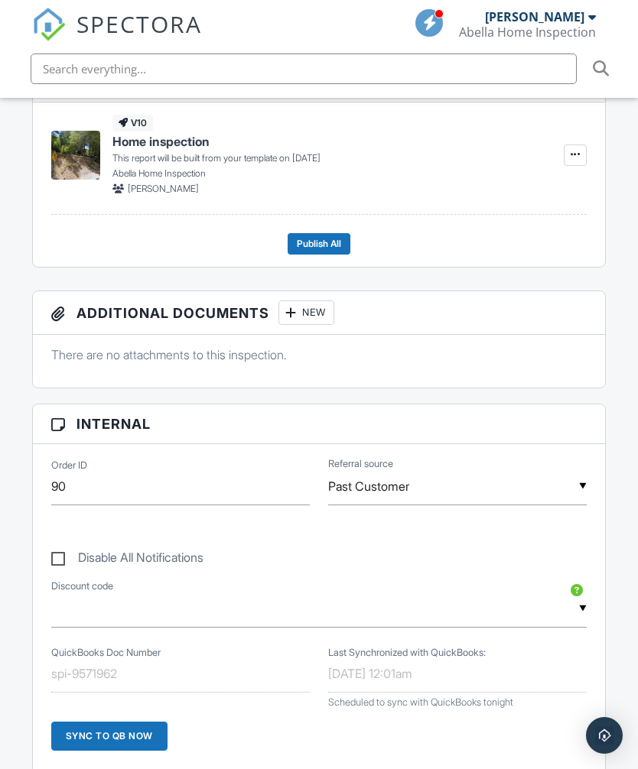
scroll to position [489, 15]
